Goal: Task Accomplishment & Management: Manage account settings

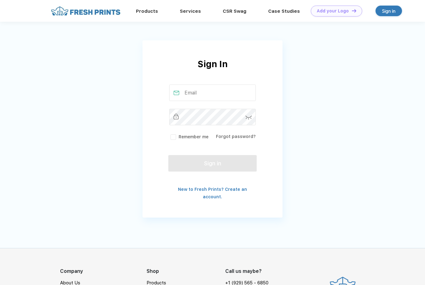
click at [382, 16] on div "Products Services Printing Fulfillment CSR Swag BIPOC-Owned Brands Women-Owned …" at bounding box center [212, 11] width 425 height 22
click at [390, 11] on div "Sign in" at bounding box center [388, 10] width 13 height 7
click at [212, 95] on input "text" at bounding box center [212, 93] width 87 height 16
type input "C"
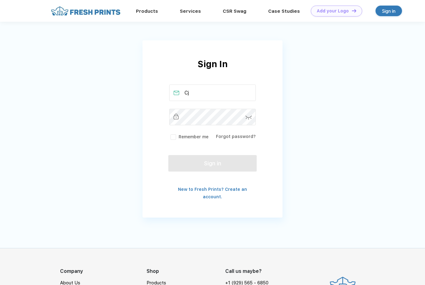
type input "C"
type input "[EMAIL_ADDRESS][DOMAIN_NAME]"
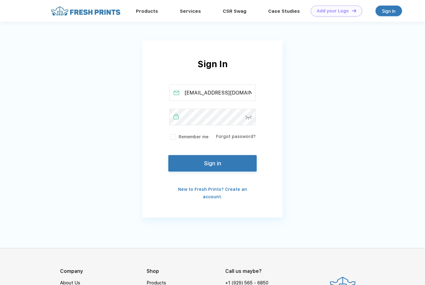
click at [249, 117] on img at bounding box center [248, 118] width 7 height 4
click at [196, 166] on button "Sign in" at bounding box center [212, 162] width 88 height 16
